Goal: Information Seeking & Learning: Learn about a topic

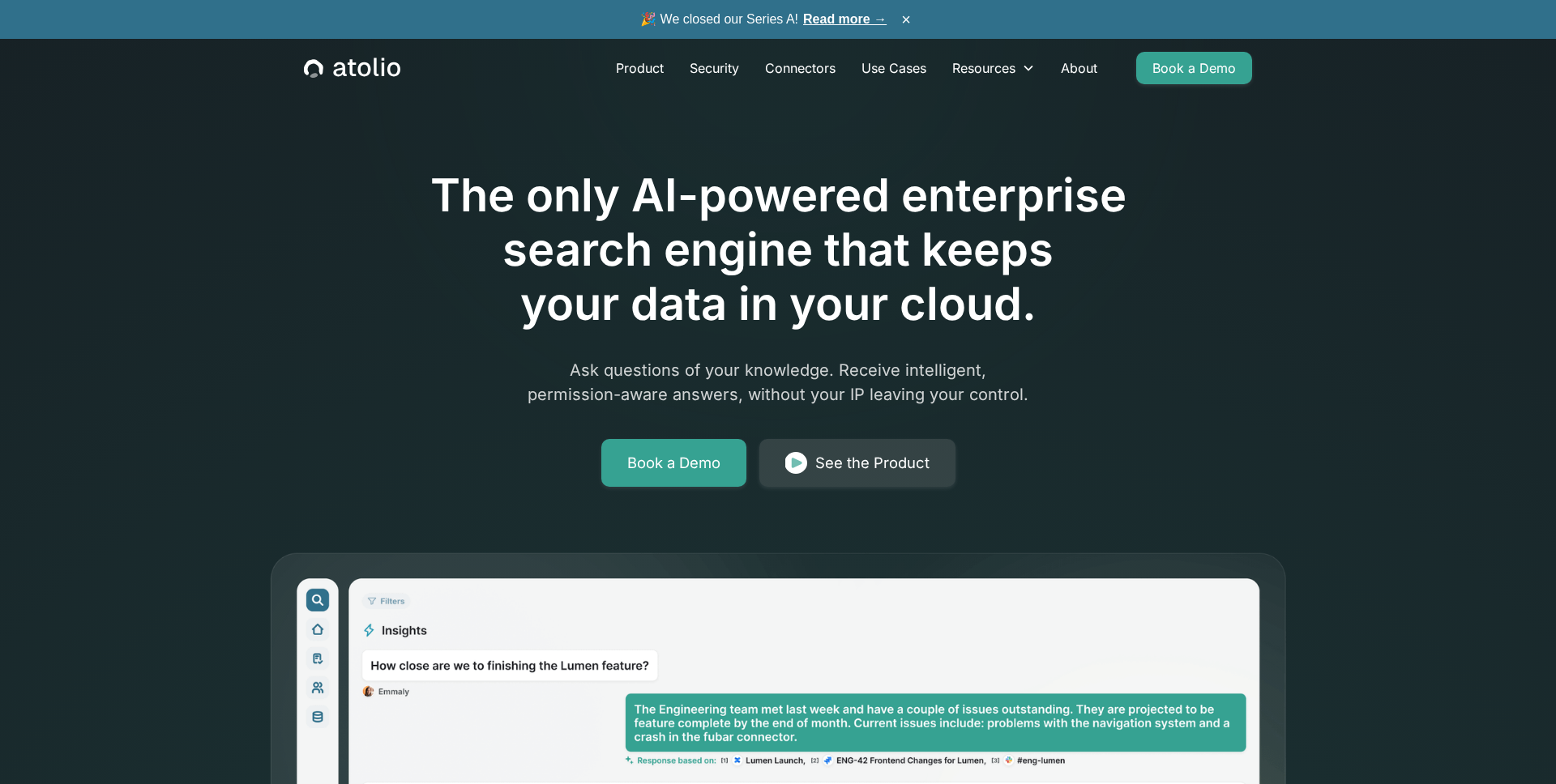
click at [813, 18] on link "Read more →" at bounding box center [845, 19] width 83 height 14
